Goal: Communication & Community: Answer question/provide support

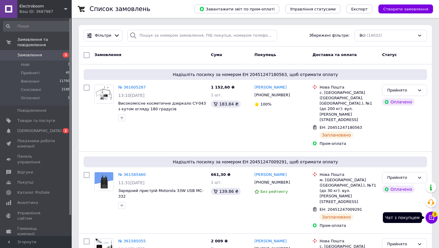
click at [427, 218] on button "Чат з покупцем 3" at bounding box center [431, 218] width 12 height 12
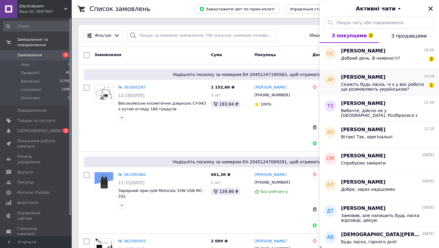
click at [401, 83] on span "Скажіть будь ласка, чі є у вас роботи що розмовляють українською?" at bounding box center [383, 87] width 85 height 10
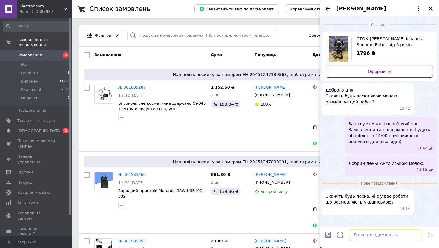
click at [373, 236] on textarea at bounding box center [385, 235] width 73 height 12
type textarea "Нажаль немає."
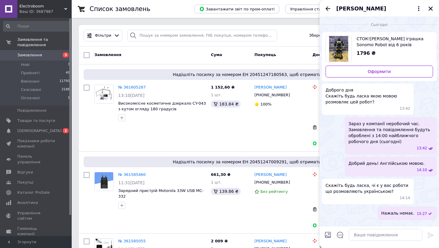
click at [327, 6] on icon "Назад" at bounding box center [327, 8] width 7 height 7
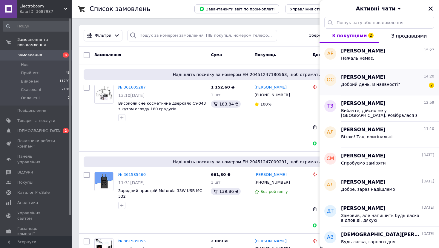
click at [366, 86] on span "Добрий день. В наявності?" at bounding box center [370, 84] width 59 height 5
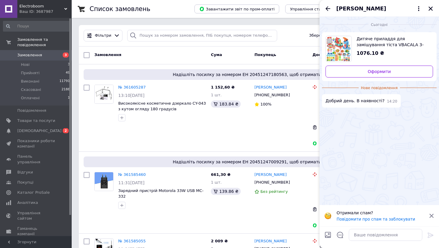
click at [382, 44] on span "Дитяче приладдя для замішування тіста VBACALA 3-в-1 з міксером" at bounding box center [392, 42] width 72 height 12
click at [359, 235] on textarea at bounding box center [385, 235] width 73 height 12
type textarea "Добрий день! Так, в наявності."
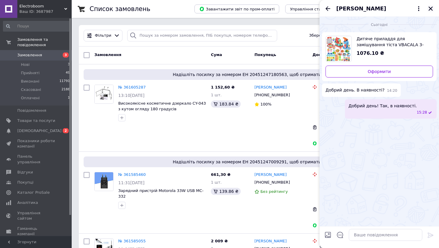
click at [430, 8] on icon "Закрити" at bounding box center [430, 9] width 4 height 4
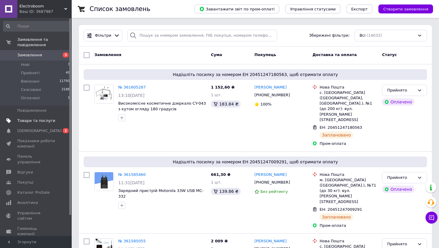
click at [48, 120] on span "Товари та послуги" at bounding box center [36, 120] width 38 height 5
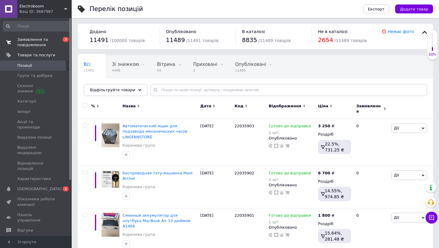
click at [34, 47] on span "Замовлення та повідомлення" at bounding box center [36, 42] width 38 height 11
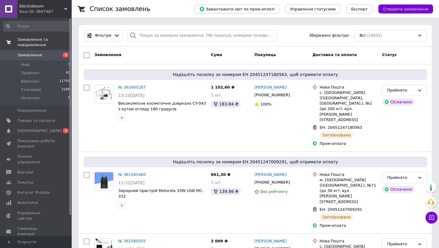
click at [44, 41] on span "Замовлення та повідомлення" at bounding box center [44, 42] width 54 height 11
click at [432, 219] on icon at bounding box center [431, 218] width 6 height 6
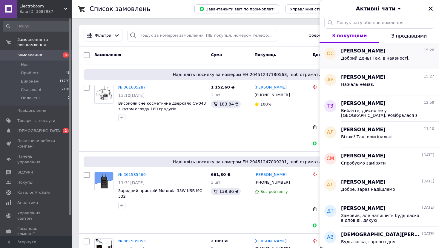
click at [405, 67] on div "[PERSON_NAME] 15:28 Добрий день! Так, в наявності." at bounding box center [390, 56] width 98 height 26
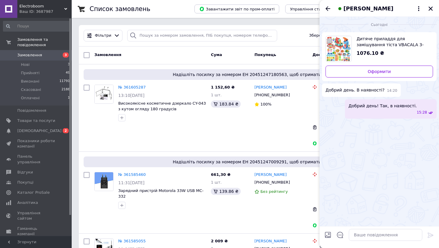
click at [392, 46] on span "Дитяче приладдя для замішування тіста VBACALA 3-в-1 з міксером" at bounding box center [392, 42] width 72 height 12
click at [431, 7] on icon "Закрити" at bounding box center [430, 8] width 5 height 5
